Goal: Transaction & Acquisition: Purchase product/service

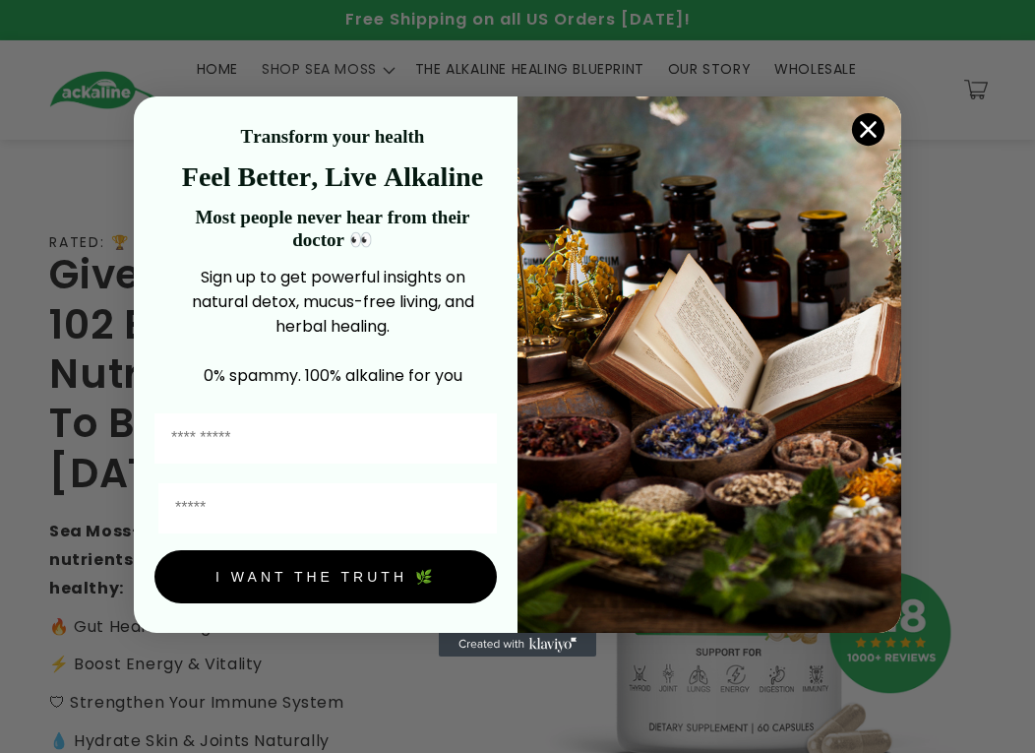
click at [876, 135] on icon "Close dialog" at bounding box center [869, 130] width 14 height 14
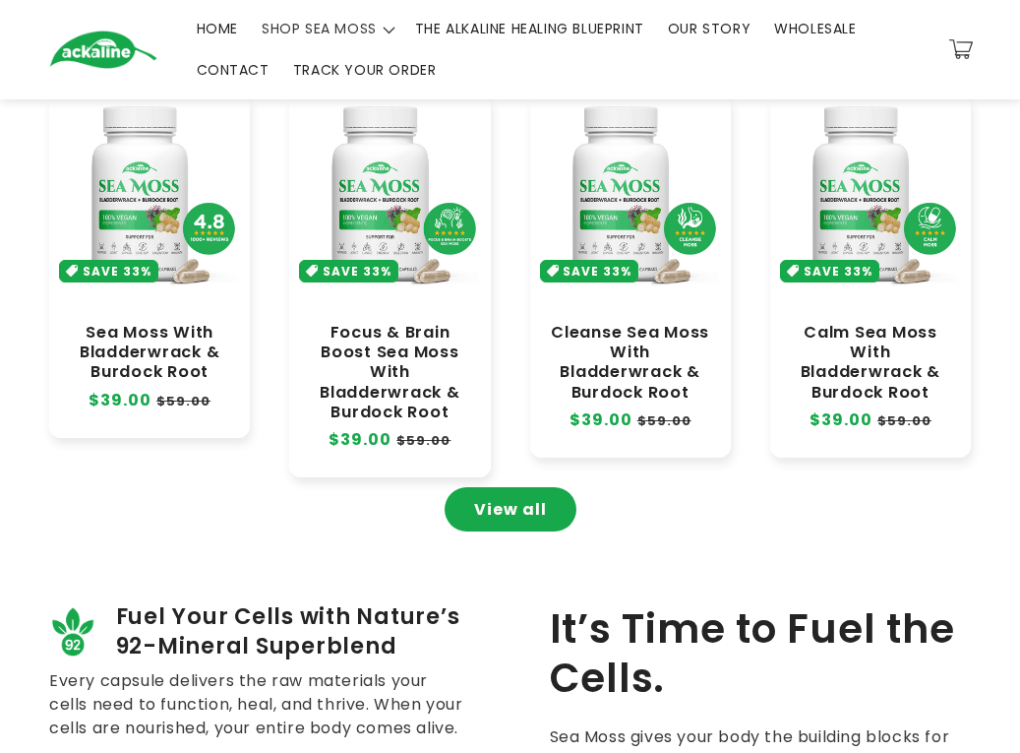
scroll to position [989, 0]
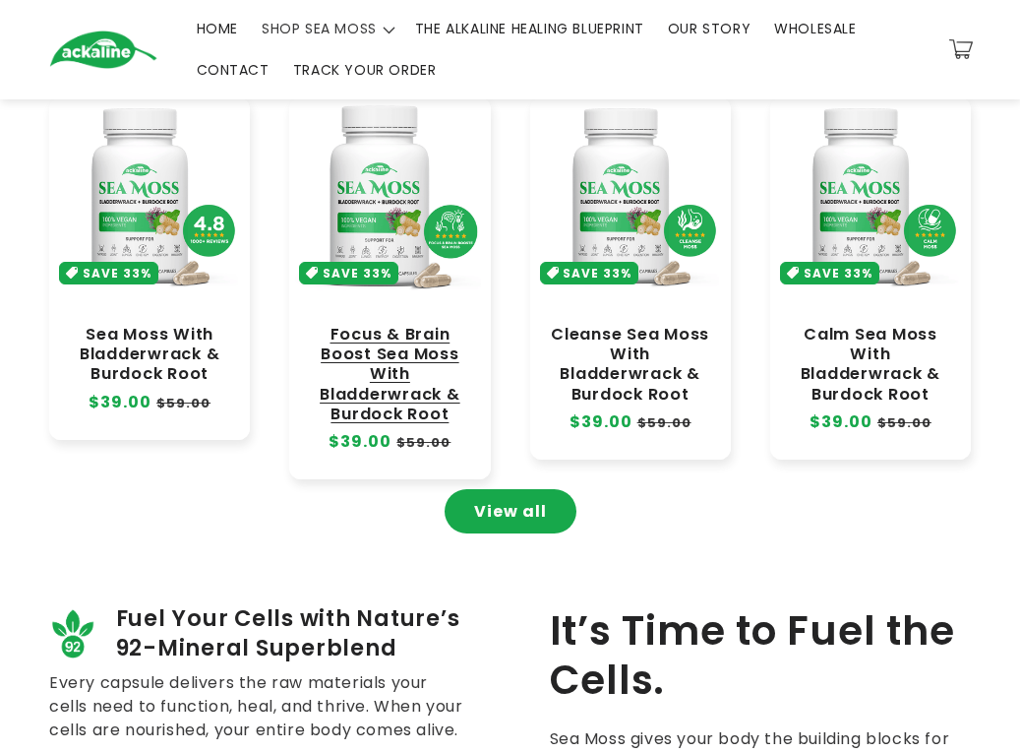
click at [396, 364] on link "Focus & Brain Boost Sea Moss With Bladderwrack & Burdock Root" at bounding box center [389, 374] width 161 height 99
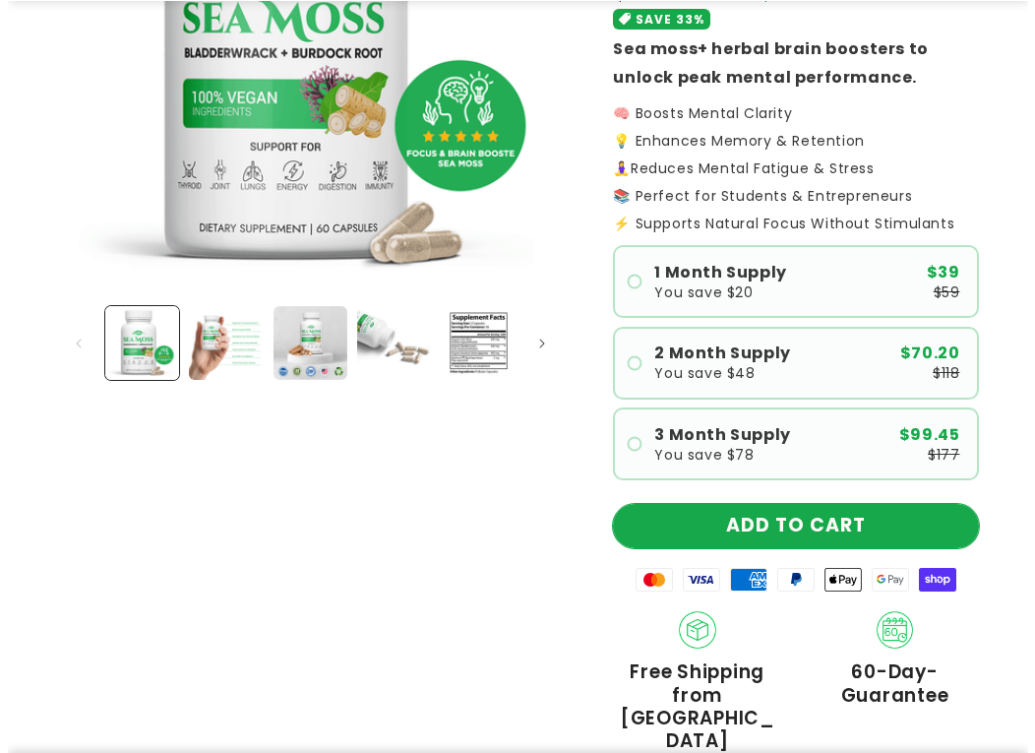
scroll to position [394, 0]
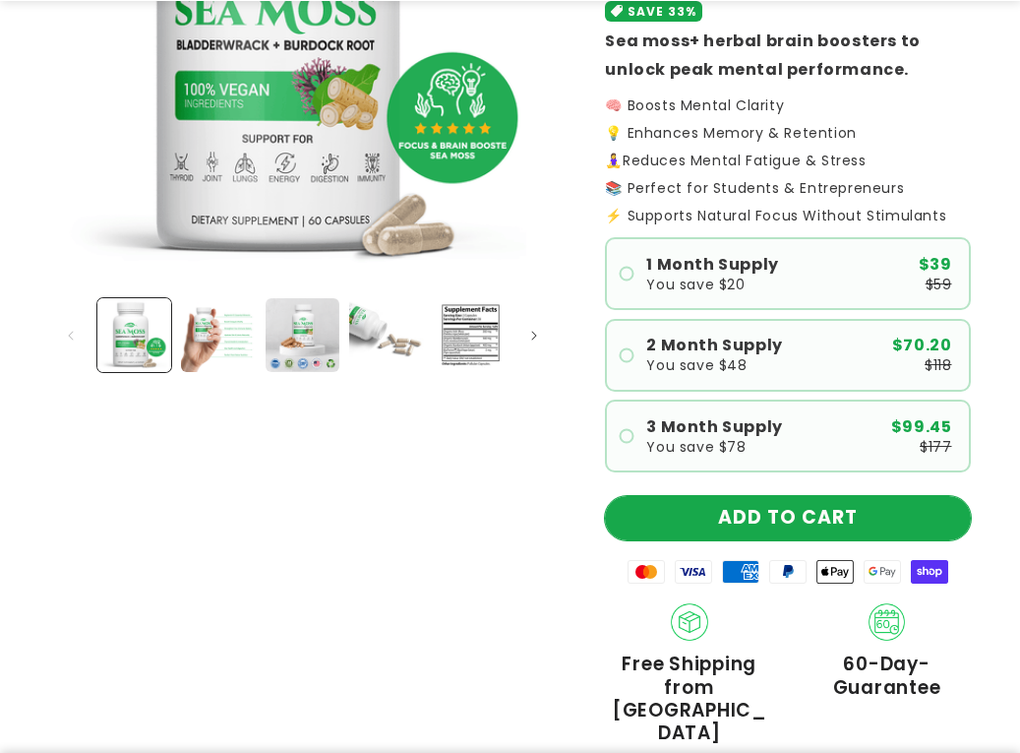
click at [828, 516] on button "ADD TO CART" at bounding box center [788, 518] width 366 height 44
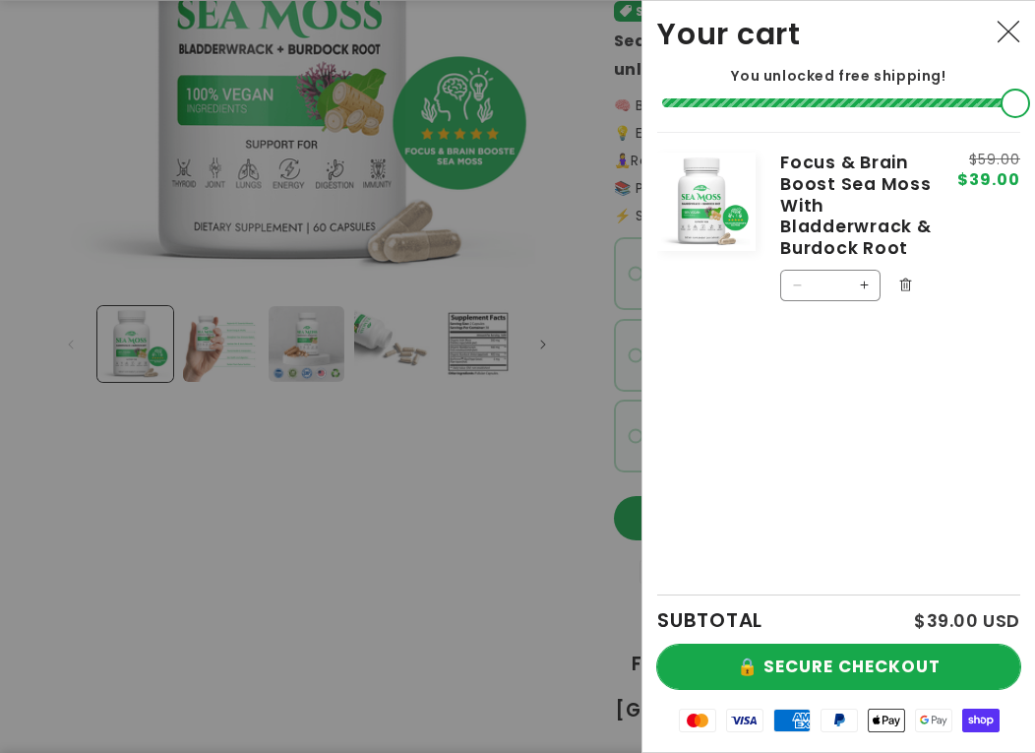
click at [817, 663] on button "🔒 SECURE CHECKOUT" at bounding box center [838, 666] width 363 height 44
